Goal: Task Accomplishment & Management: Manage account settings

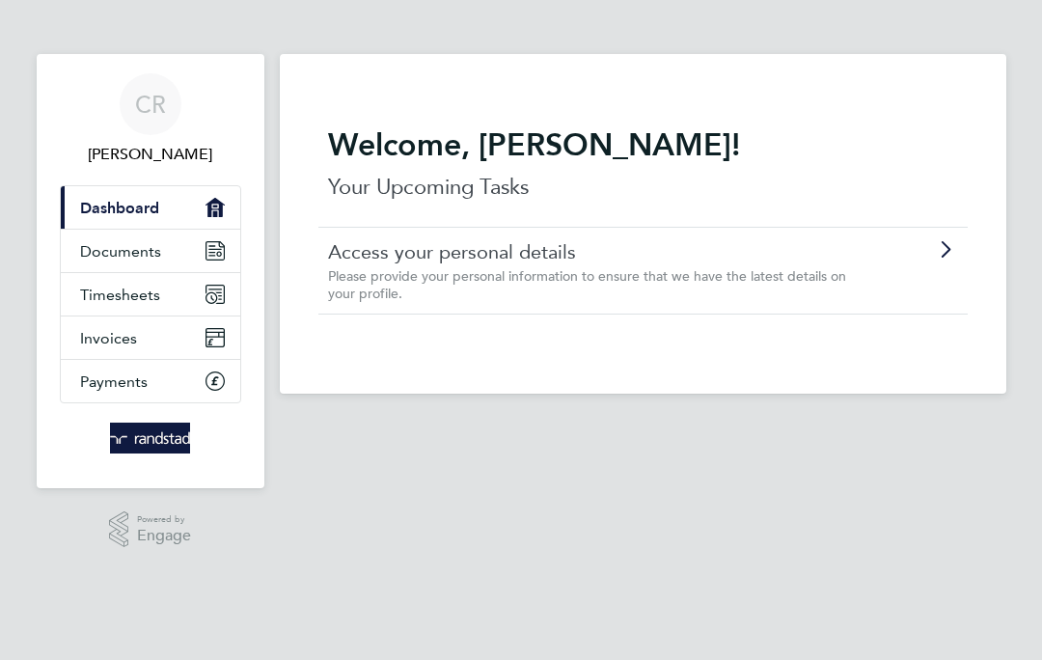
click at [101, 300] on span "Timesheets" at bounding box center [120, 294] width 80 height 18
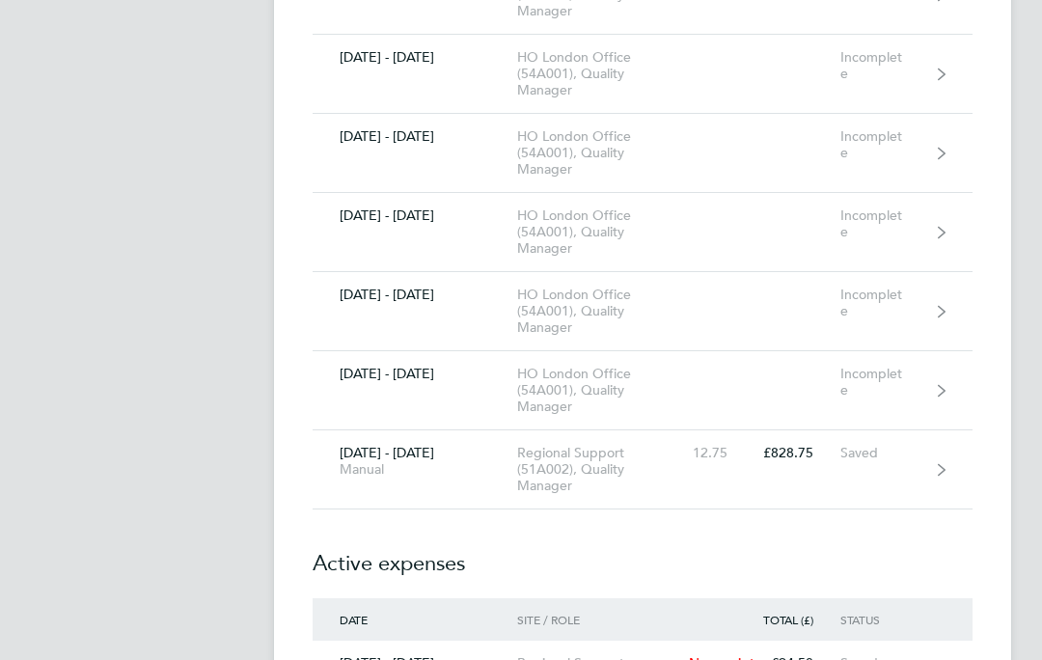
scroll to position [9553, 0]
click at [893, 468] on link "[DATE] - [DATE] Manual Regional Support (51A002), Quality Manager 12.75 £828.75…" at bounding box center [642, 469] width 660 height 79
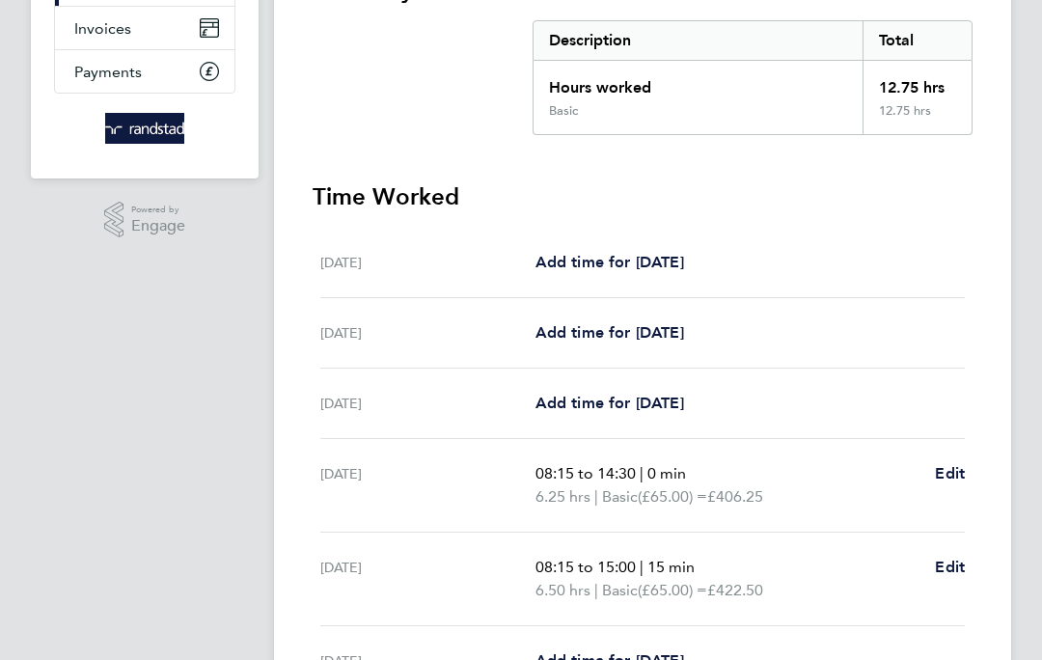
scroll to position [310, 0]
click at [946, 576] on span "Edit" at bounding box center [950, 566] width 30 height 18
select select "15"
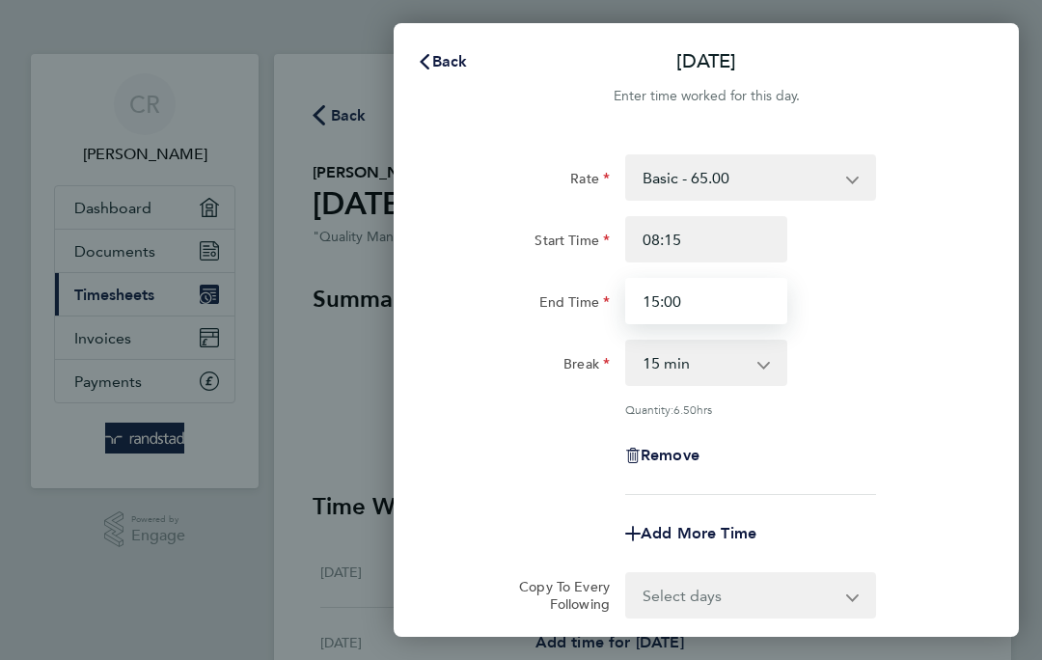
click at [748, 299] on input "15:00" at bounding box center [706, 301] width 162 height 46
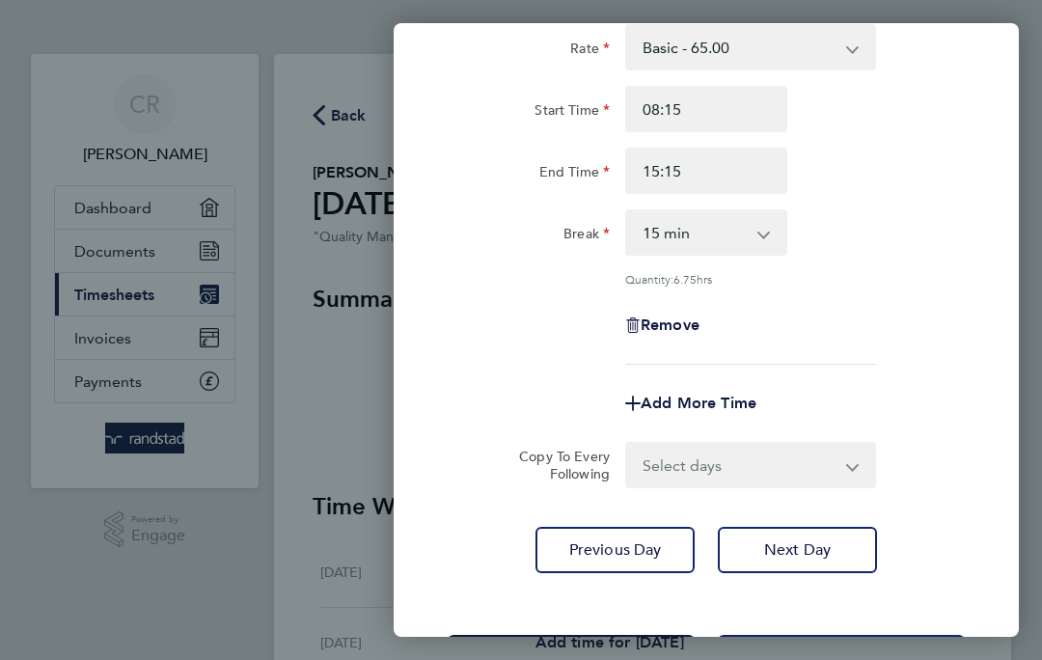
scroll to position [129, 0]
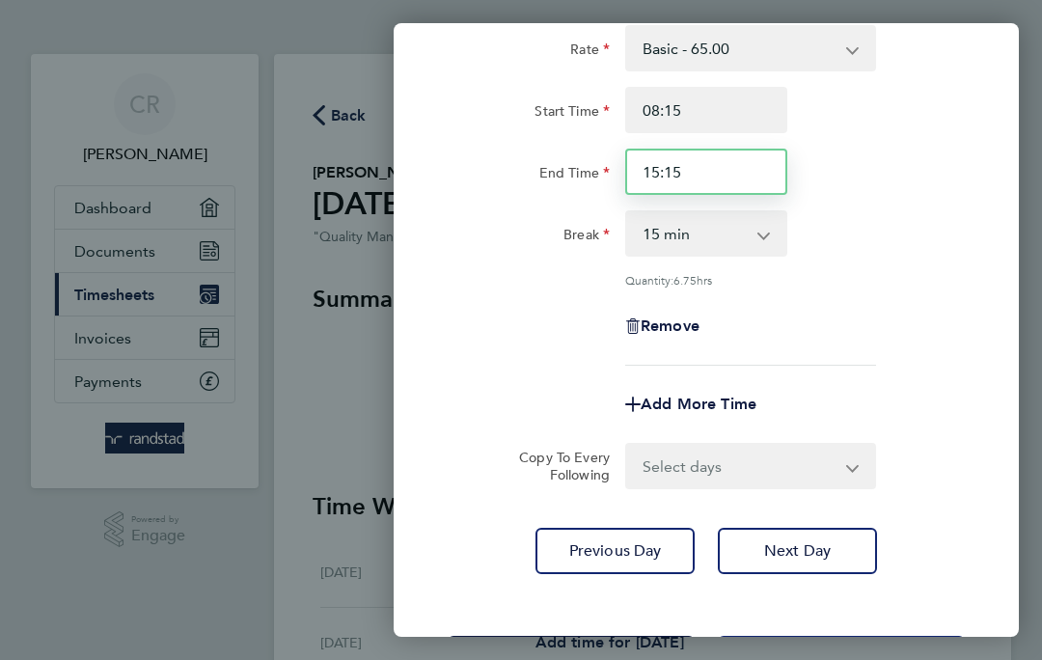
type input "15:15"
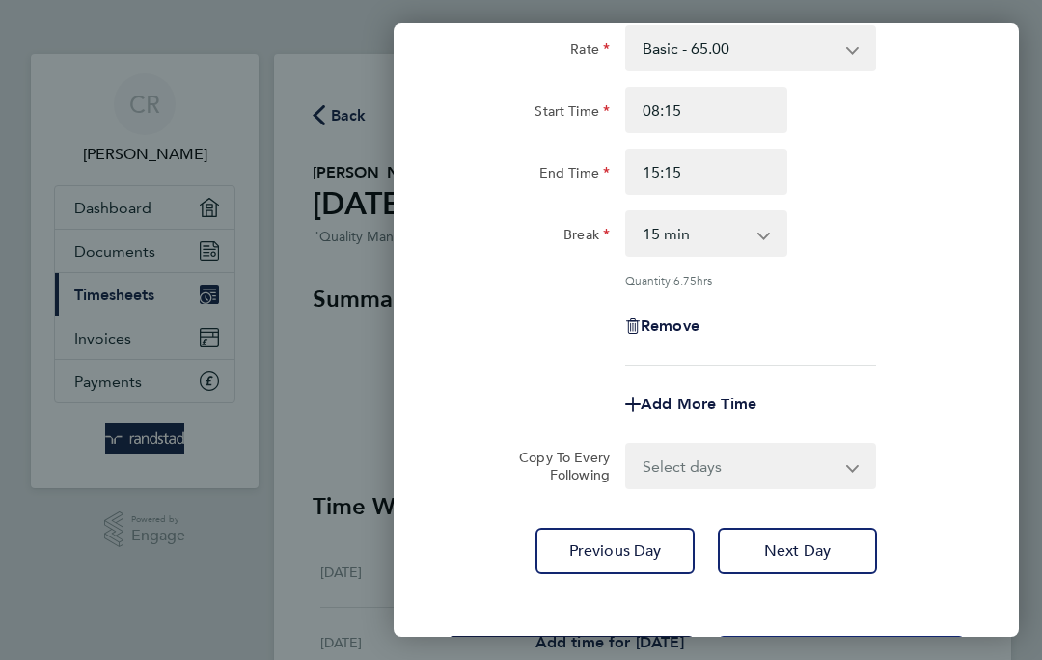
click at [573, 653] on span "Save Timesheet" at bounding box center [571, 658] width 112 height 19
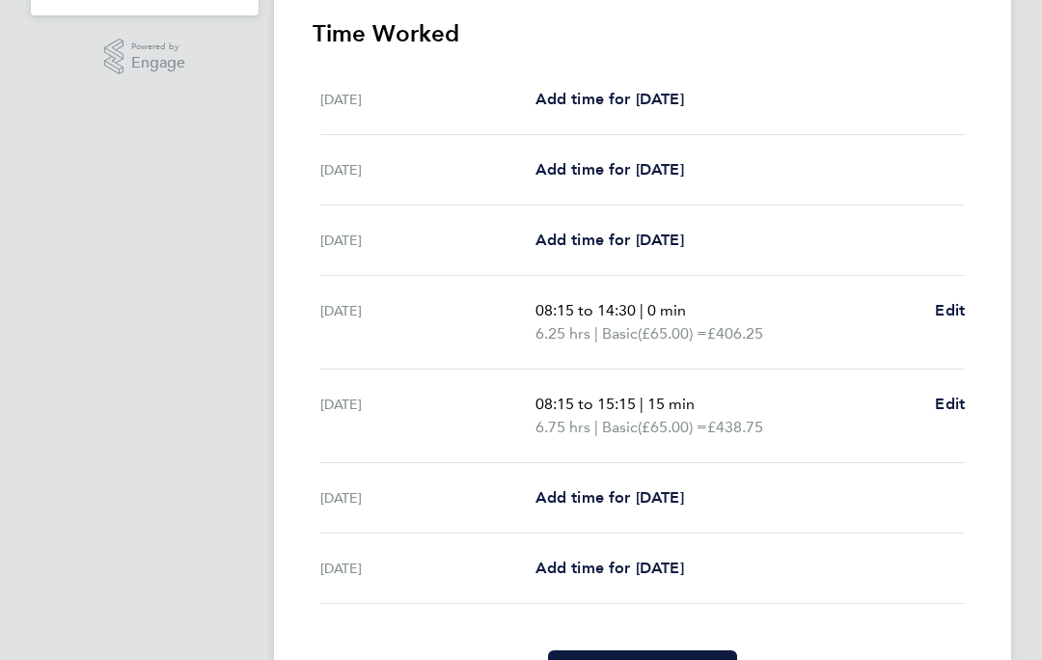
scroll to position [473, 0]
click at [667, 659] on button "Submit For Approval" at bounding box center [642, 673] width 188 height 46
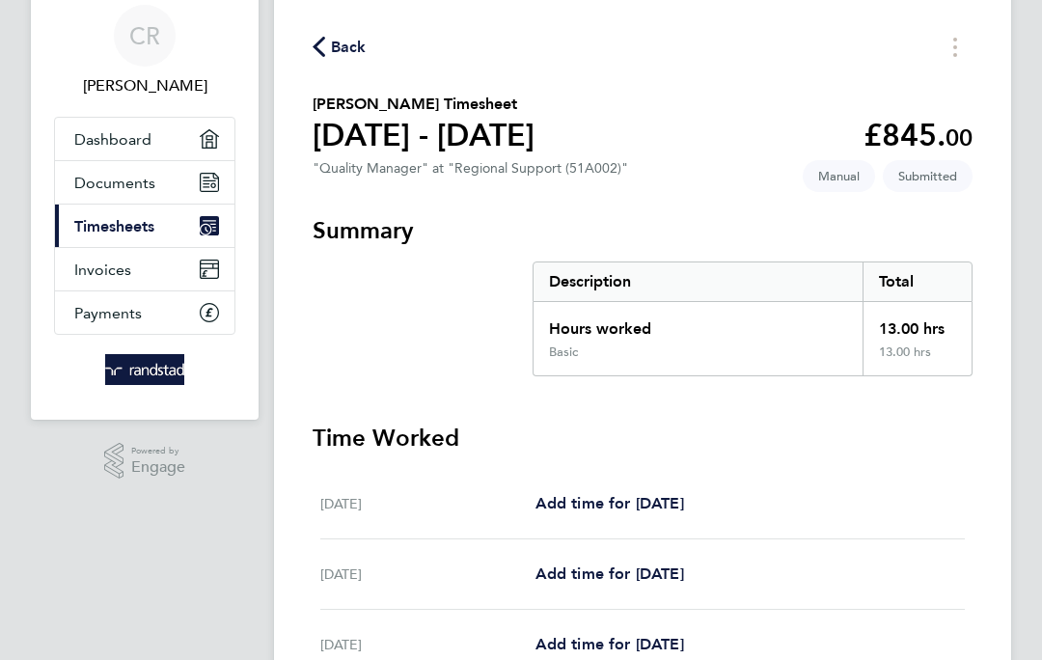
scroll to position [0, 0]
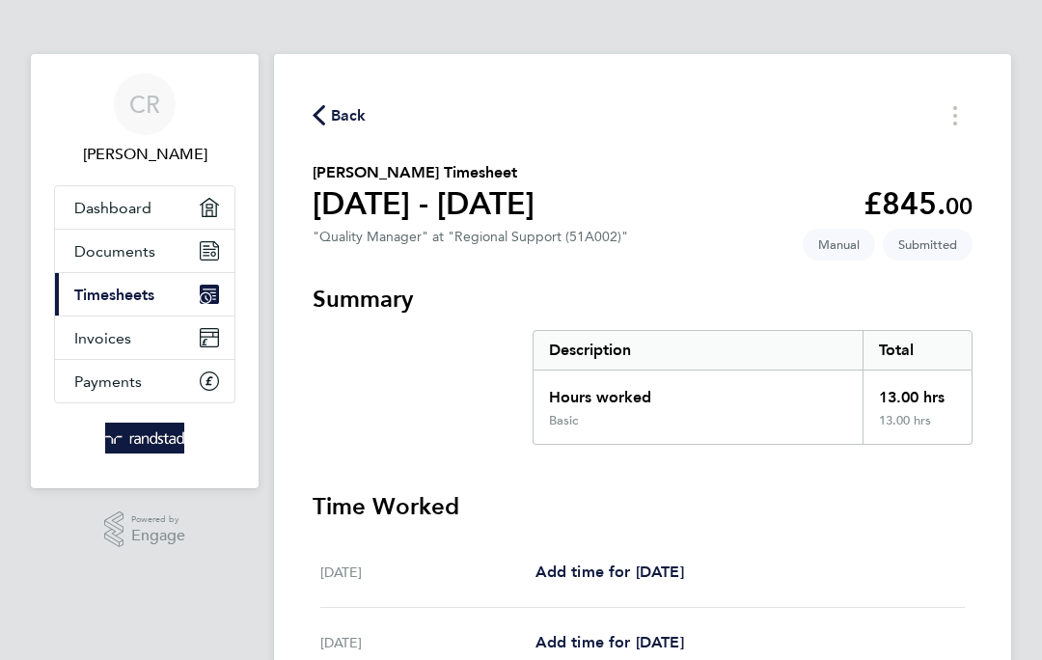
click at [324, 124] on icon "button" at bounding box center [318, 115] width 13 height 20
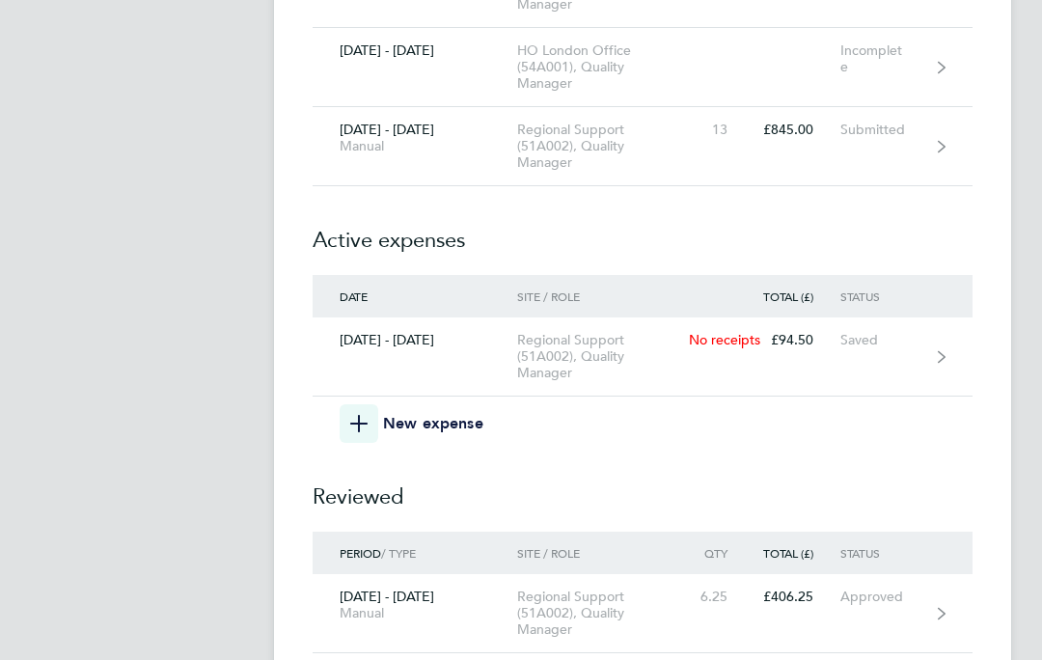
scroll to position [9876, 0]
click at [908, 349] on link "[DATE] - [DATE] Regional Support (51A002), Quality Manager No receipts £94.50 S…" at bounding box center [642, 356] width 660 height 79
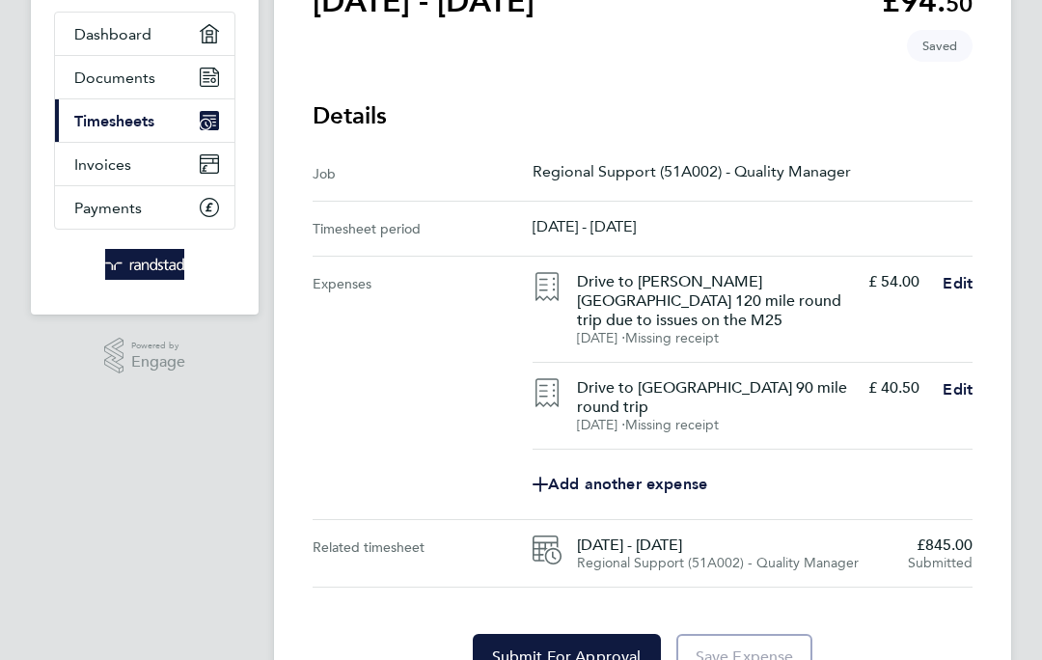
scroll to position [175, 0]
click at [598, 658] on button "Submit For Approval" at bounding box center [567, 656] width 188 height 46
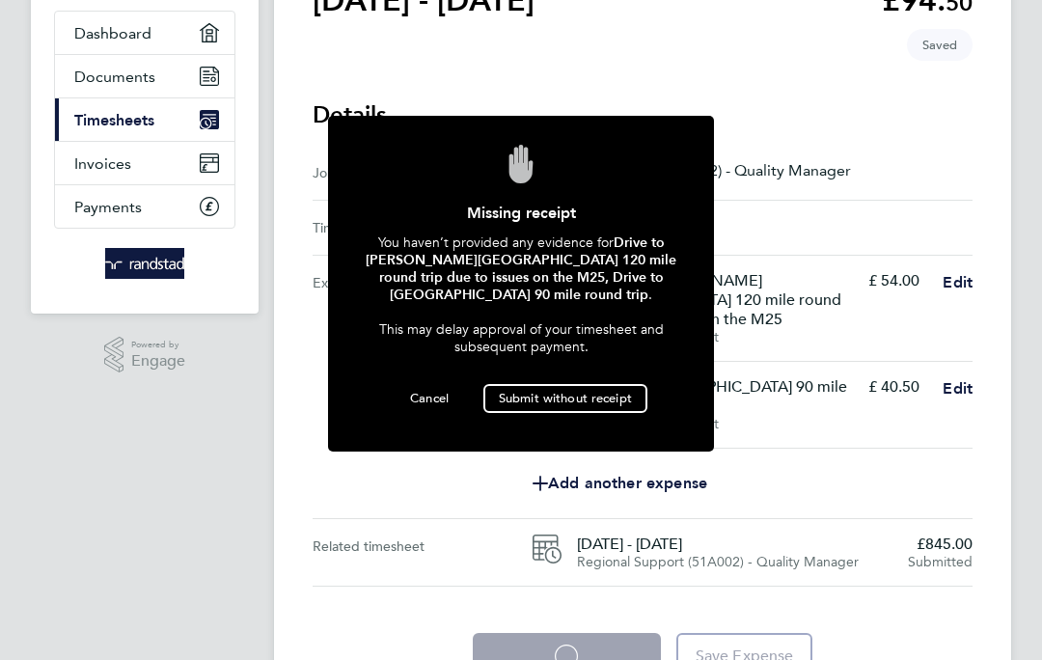
click at [596, 399] on span "Submit without receipt" at bounding box center [565, 398] width 133 height 16
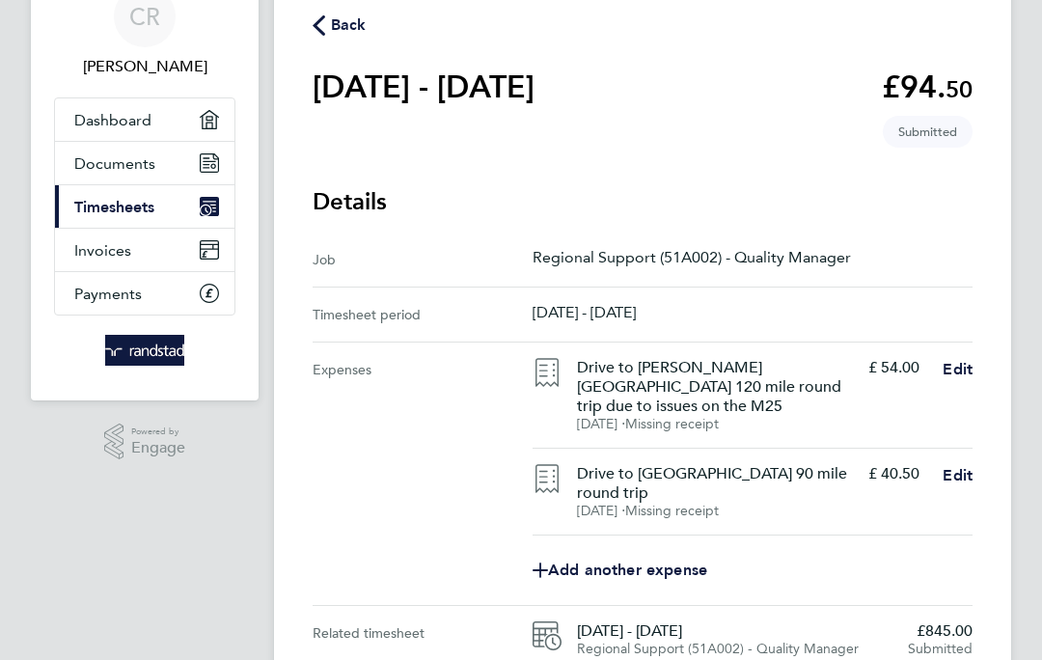
scroll to position [0, 0]
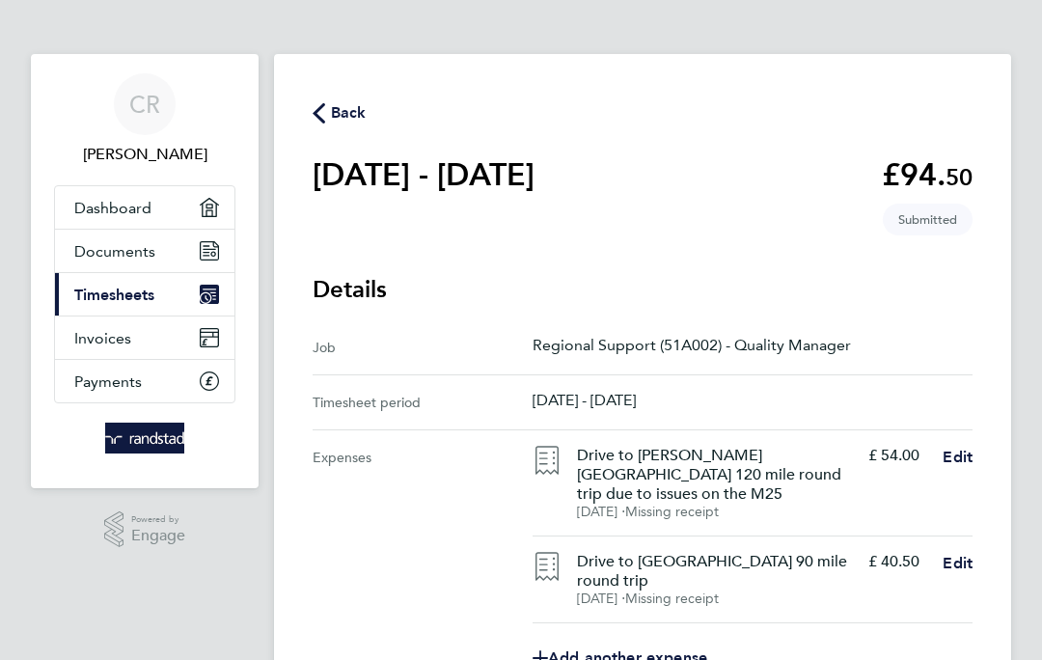
click at [333, 124] on span "Back" at bounding box center [349, 112] width 36 height 23
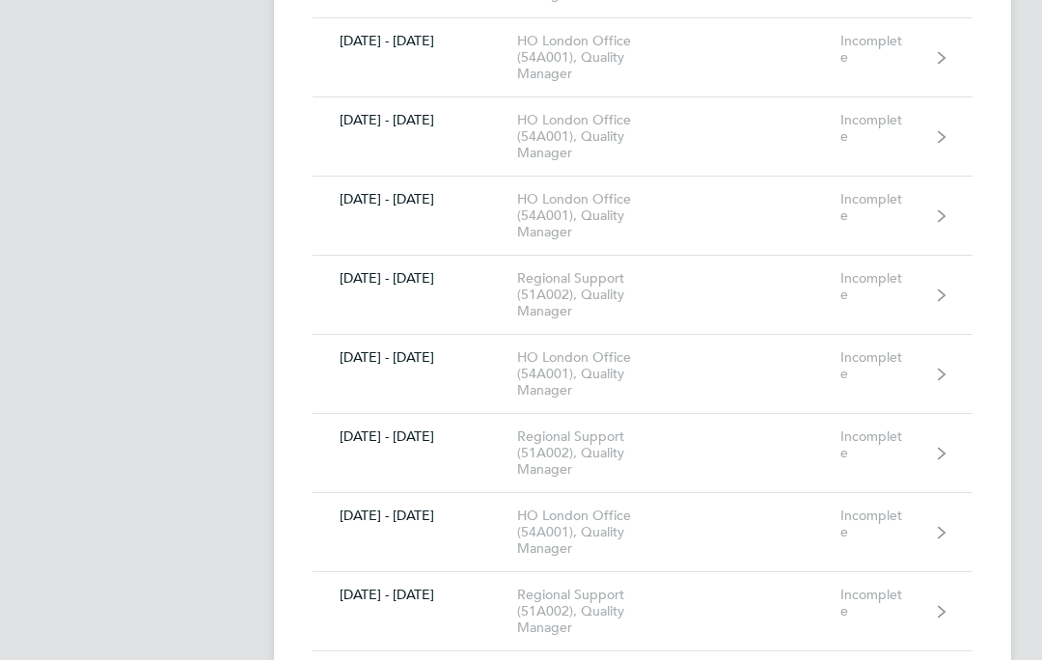
scroll to position [8931, 0]
